Goal: Information Seeking & Learning: Learn about a topic

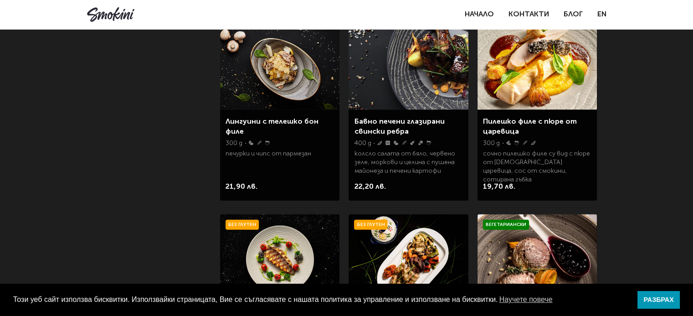
scroll to position [596, 0]
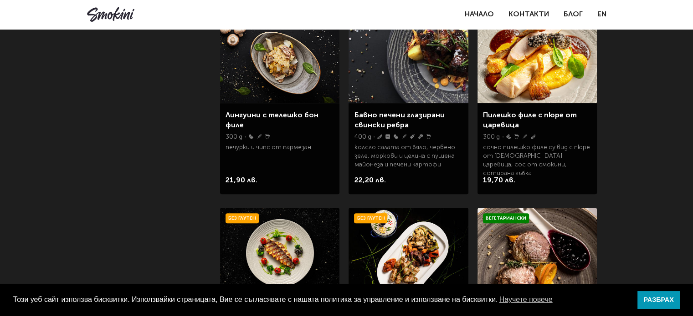
click at [401, 199] on div "Без Глутен Традиционни кебапчета с гриловани зеленчуци 350 g мини кебапченца бе…" at bounding box center [407, 291] width 119 height 195
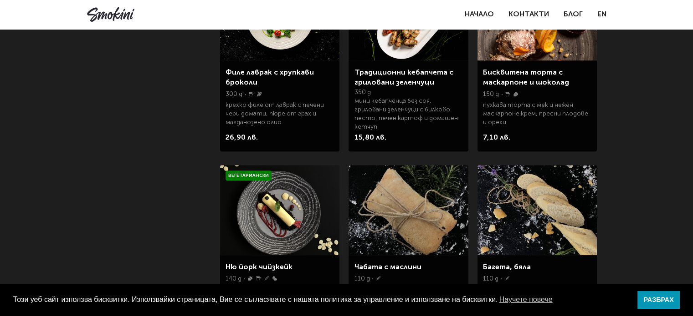
scroll to position [827, 0]
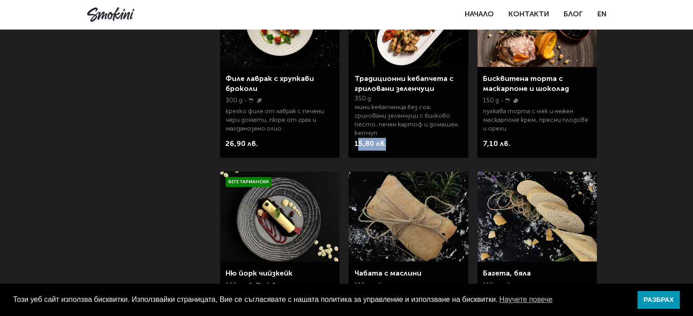
drag, startPoint x: 357, startPoint y: 146, endPoint x: 412, endPoint y: 146, distance: 54.2
click at [412, 146] on div "15,80 лв." at bounding box center [408, 146] width 108 height 16
drag, startPoint x: 226, startPoint y: 142, endPoint x: 272, endPoint y: 148, distance: 46.8
click at [272, 148] on div "26,90 лв." at bounding box center [279, 146] width 108 height 16
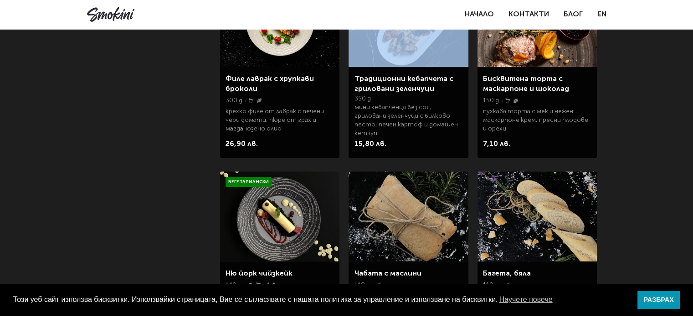
click at [272, 148] on div "26,90 лв." at bounding box center [279, 146] width 108 height 16
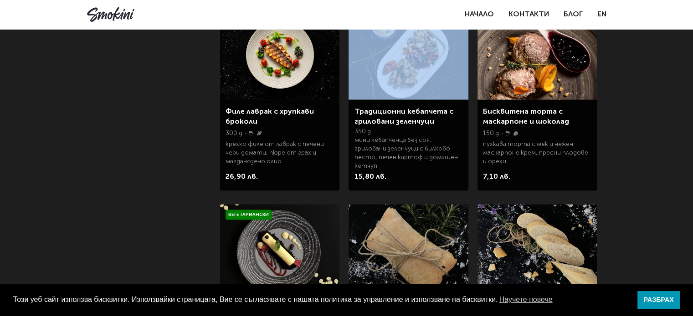
scroll to position [791, 0]
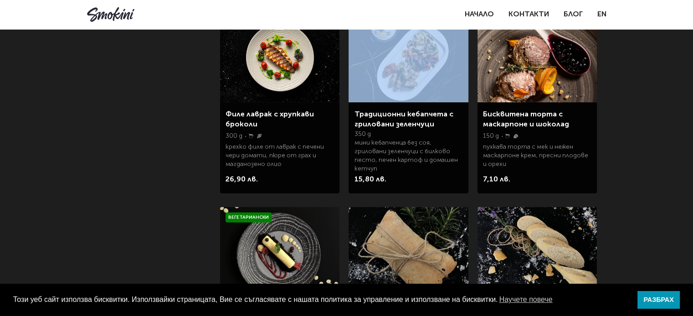
click at [276, 66] on img at bounding box center [279, 57] width 119 height 90
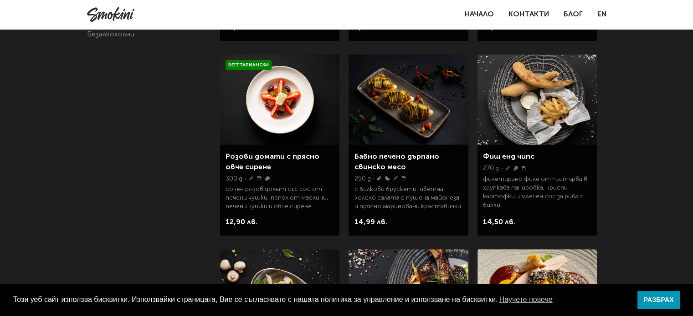
scroll to position [349, 0]
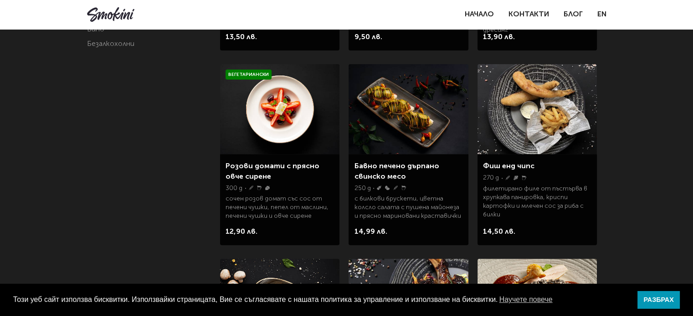
click at [398, 110] on img at bounding box center [407, 109] width 119 height 90
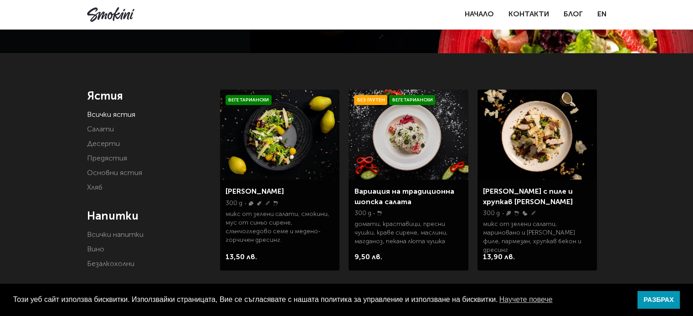
scroll to position [128, 0]
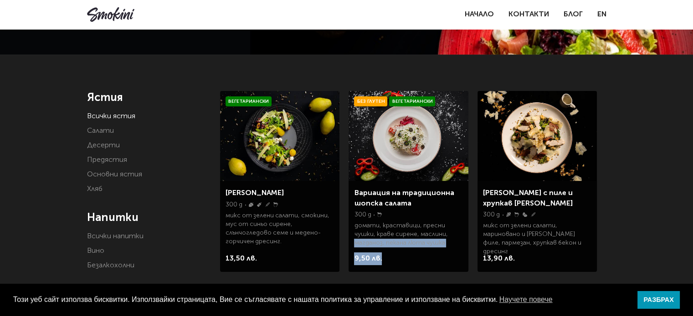
drag, startPoint x: 348, startPoint y: 260, endPoint x: 383, endPoint y: 263, distance: 34.7
click at [378, 151] on img at bounding box center [407, 136] width 119 height 90
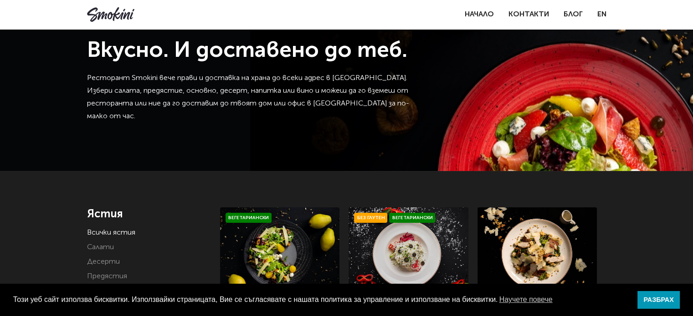
scroll to position [0, 0]
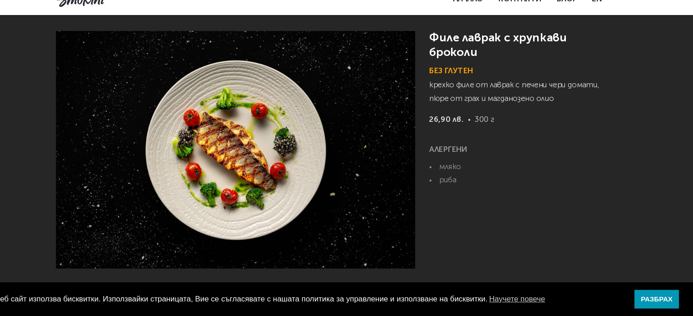
scroll to position [28, 0]
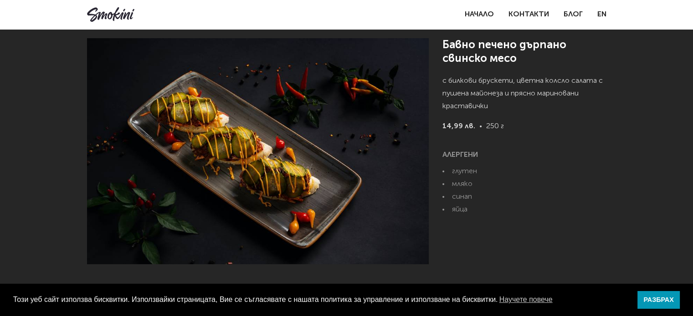
scroll to position [36, 0]
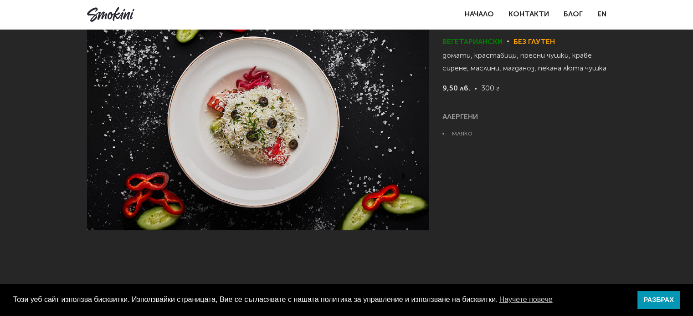
scroll to position [69, 0]
